Goal: Navigation & Orientation: Find specific page/section

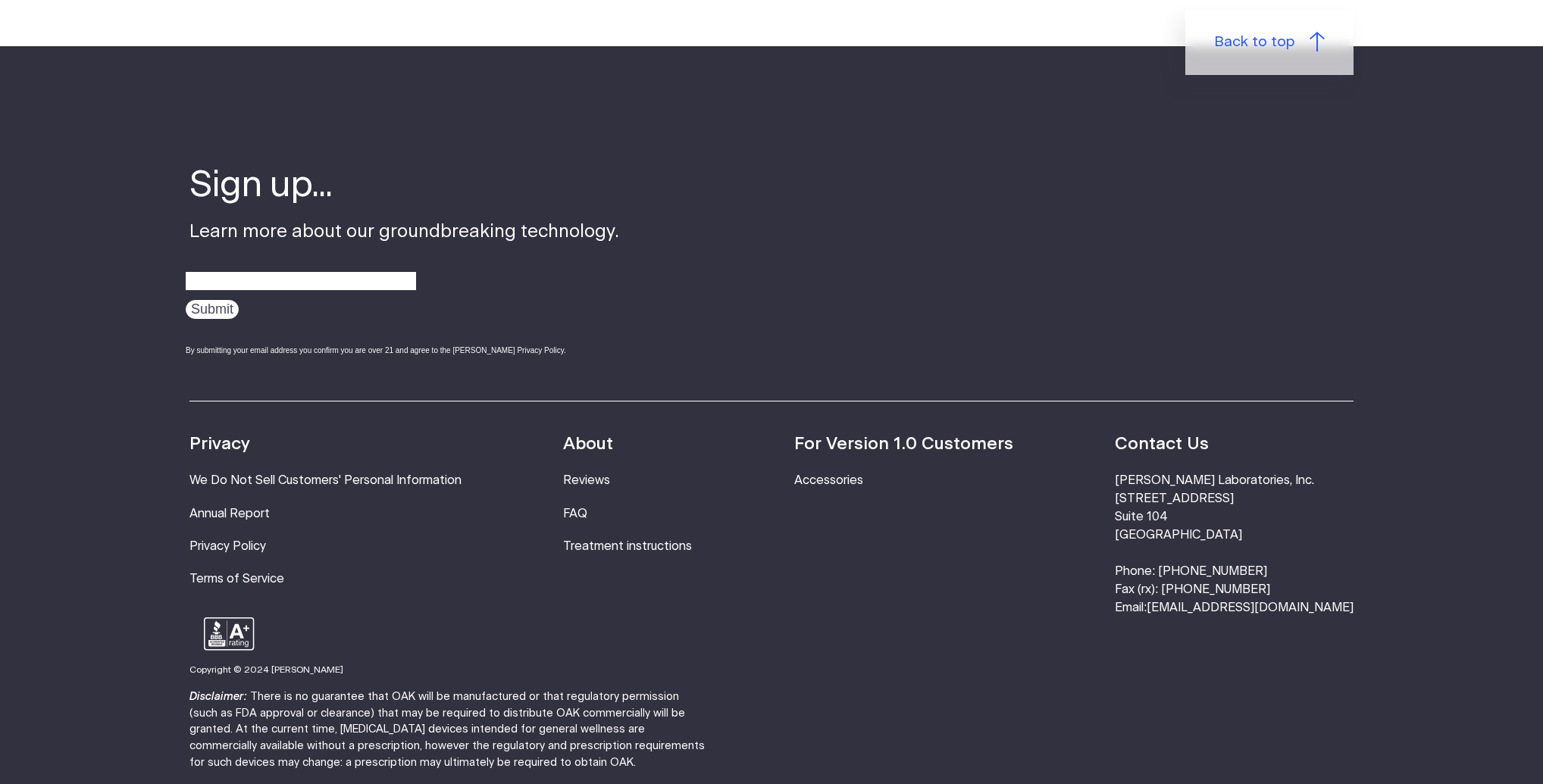
scroll to position [4714, 0]
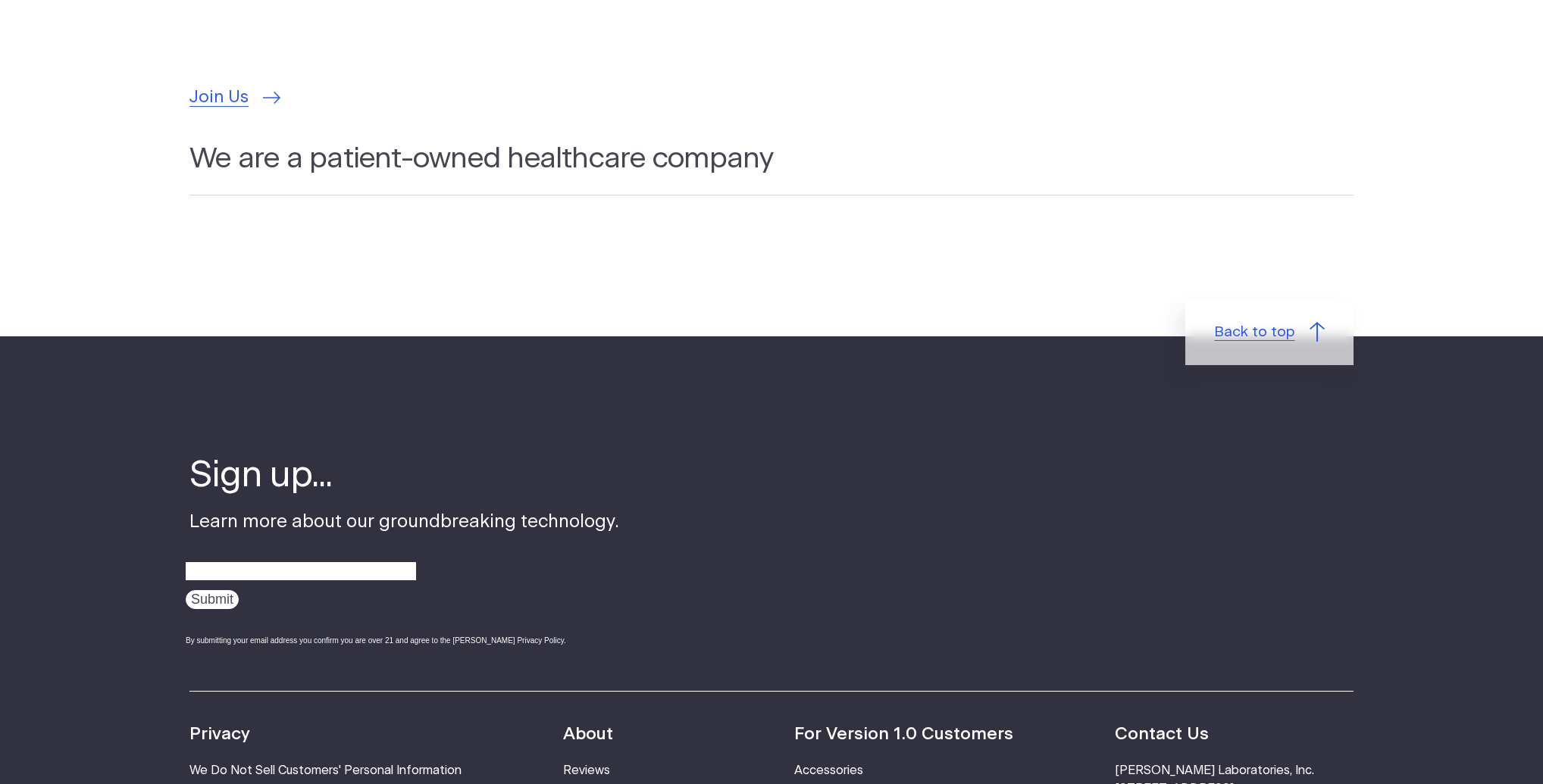
click at [1230, 322] on span "Back to top" at bounding box center [1254, 333] width 81 height 22
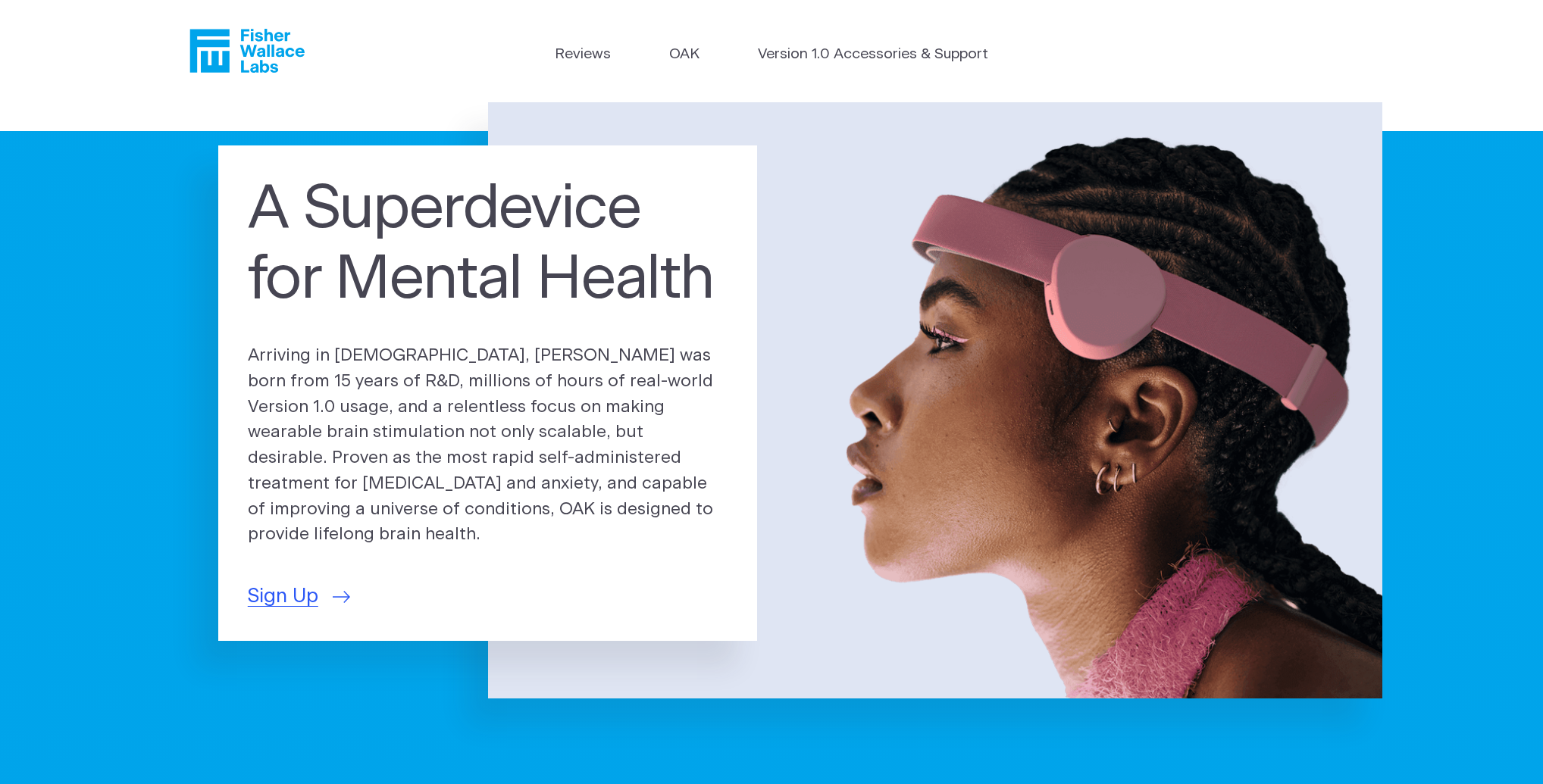
click at [937, 66] on li "Version 1.0 Accessories & Support" at bounding box center [873, 58] width 231 height 29
click at [914, 52] on link "Version 1.0 Accessories & Support" at bounding box center [873, 55] width 231 height 22
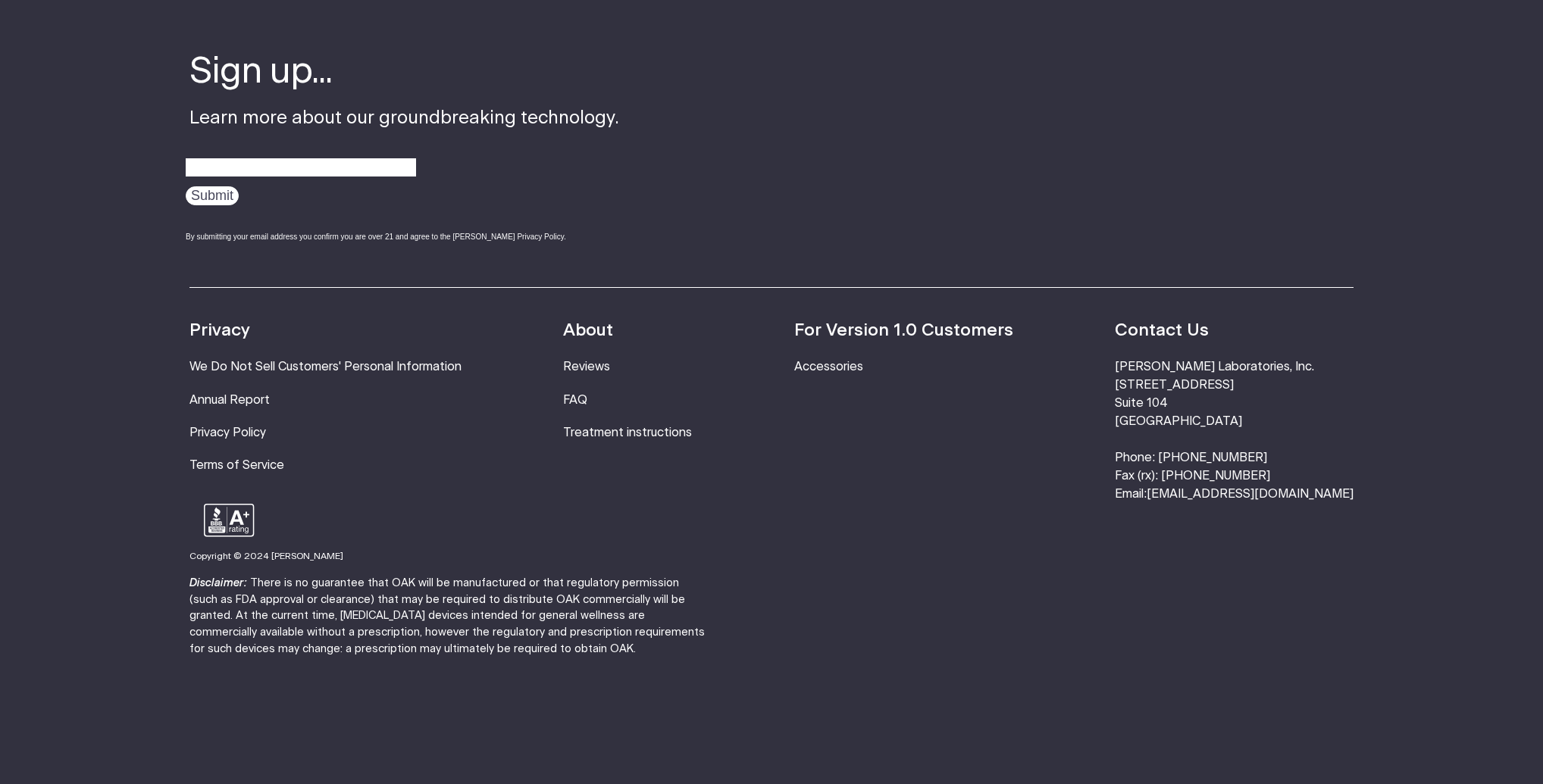
scroll to position [1207, 0]
click at [630, 426] on link "Treatment instructions" at bounding box center [627, 432] width 129 height 12
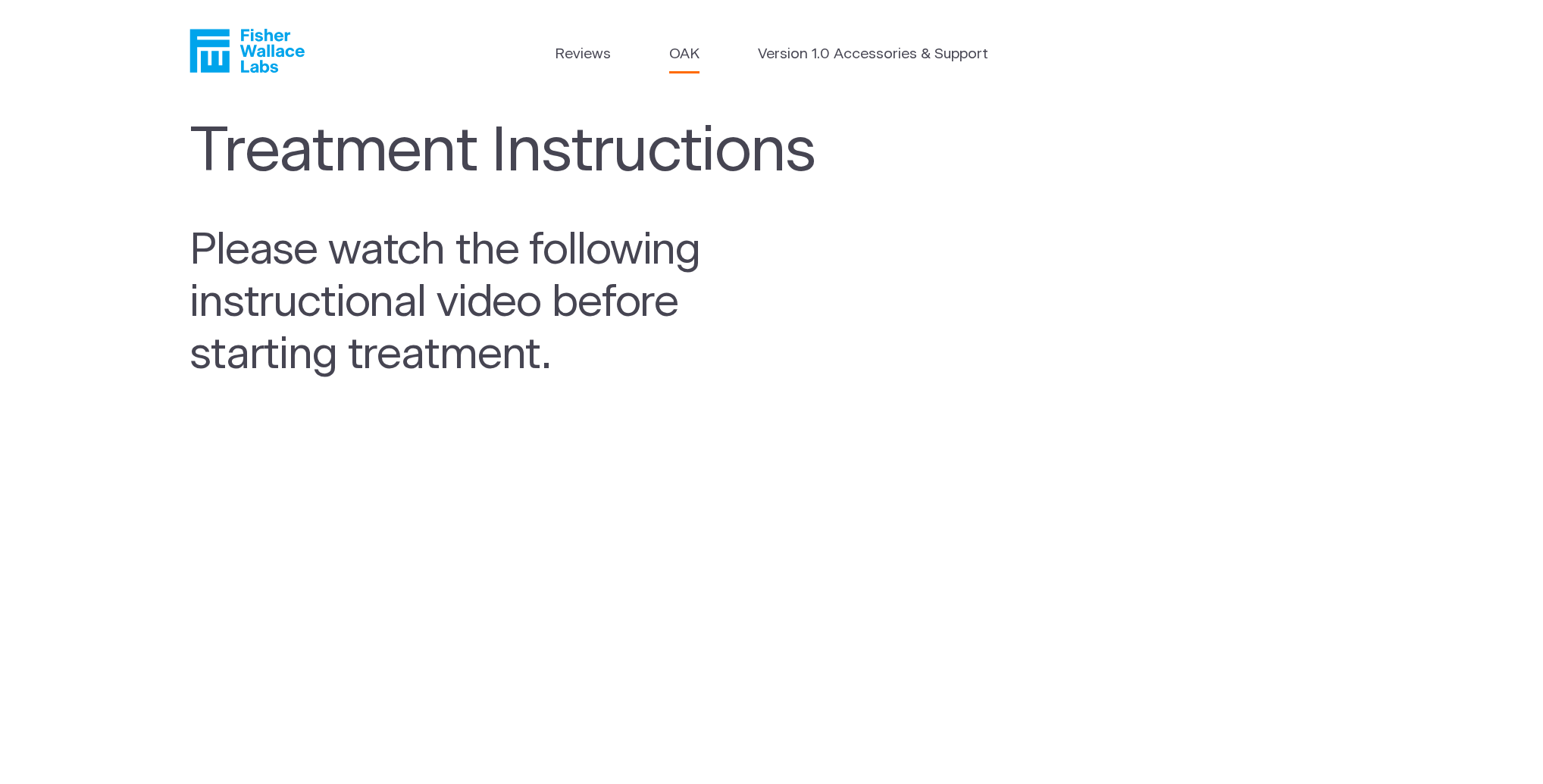
click at [689, 50] on link "OAK" at bounding box center [684, 55] width 30 height 22
